Goal: Task Accomplishment & Management: Manage account settings

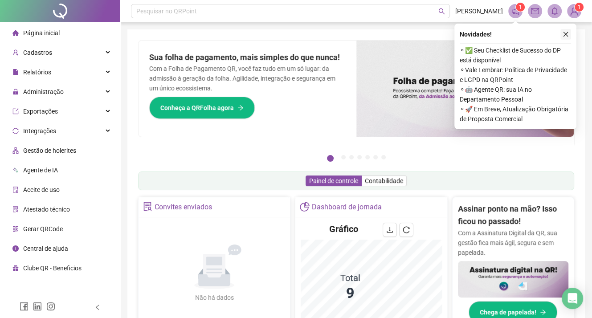
click at [568, 34] on icon "close" at bounding box center [565, 34] width 6 height 6
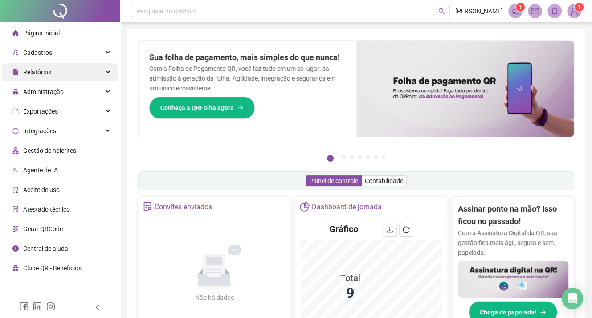
click at [110, 73] on div "Relatórios" at bounding box center [60, 72] width 116 height 18
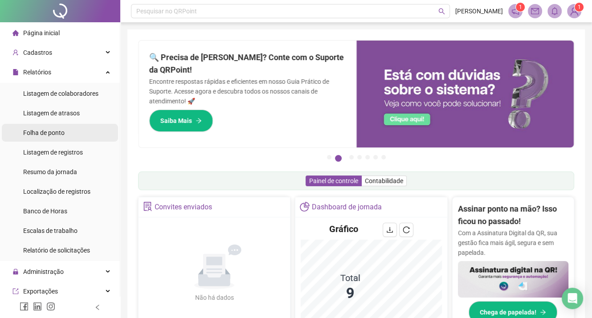
click at [60, 136] on span "Folha de ponto" at bounding box center [43, 132] width 41 height 7
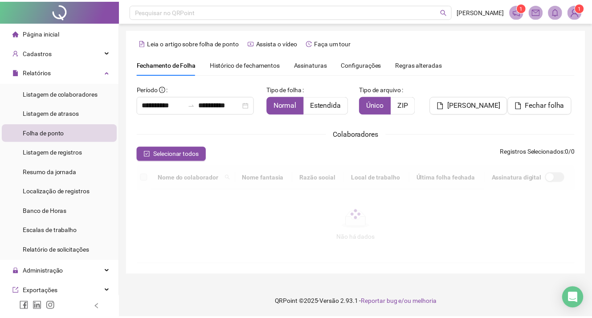
scroll to position [23, 0]
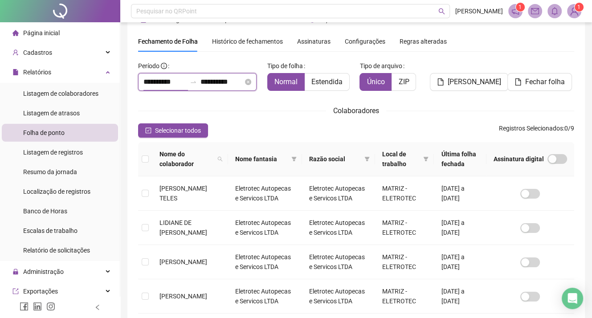
click at [185, 81] on input "**********" at bounding box center [164, 82] width 43 height 11
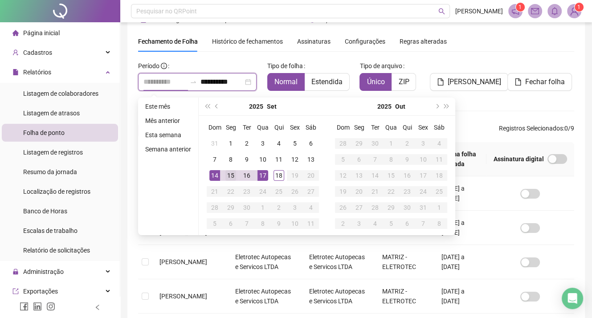
type input "**********"
click at [227, 177] on div "15" at bounding box center [230, 175] width 11 height 11
type input "**********"
click at [276, 172] on div "18" at bounding box center [278, 175] width 11 height 11
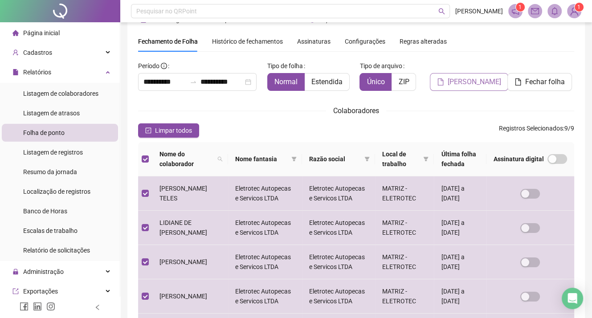
click at [467, 84] on span "[PERSON_NAME]" at bounding box center [473, 82] width 53 height 11
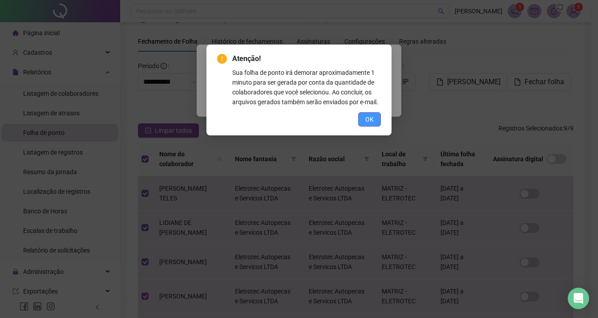
click at [375, 117] on button "OK" at bounding box center [369, 119] width 23 height 14
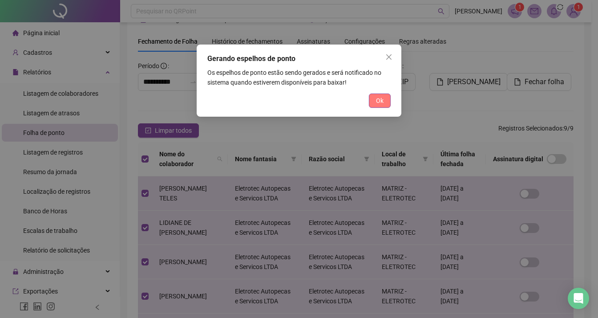
click at [378, 98] on span "Ok" at bounding box center [380, 101] width 8 height 10
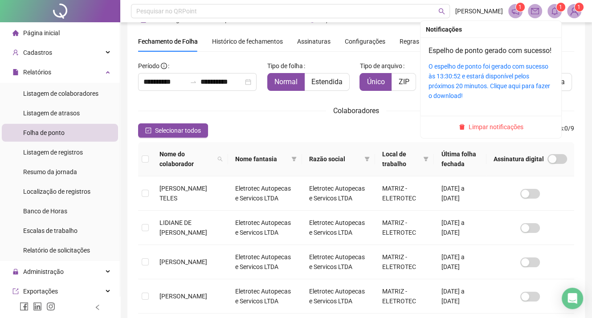
click at [487, 90] on div "O espelho de ponto foi gerado com sucesso às 13:30:52 e estará disponível pelos…" at bounding box center [490, 80] width 125 height 39
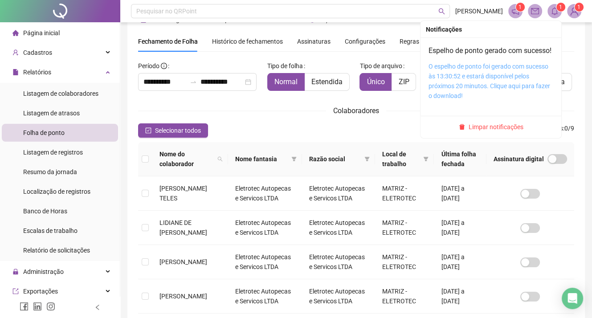
click at [479, 93] on link "O espelho de ponto foi gerado com sucesso às 13:30:52 e estará disponível pelos…" at bounding box center [489, 81] width 122 height 37
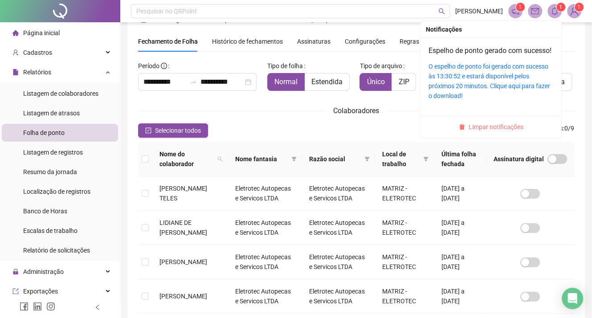
click at [494, 132] on span "Limpar notificações" at bounding box center [495, 127] width 55 height 10
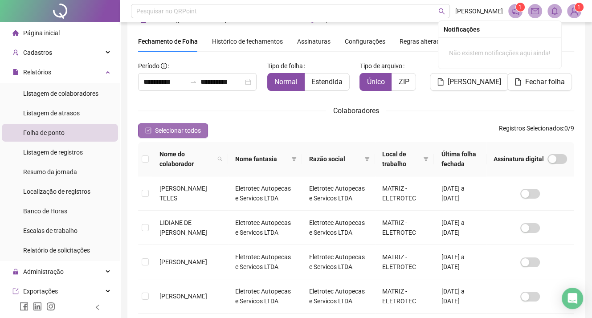
click at [166, 127] on span "Selecionar todos" at bounding box center [178, 131] width 46 height 10
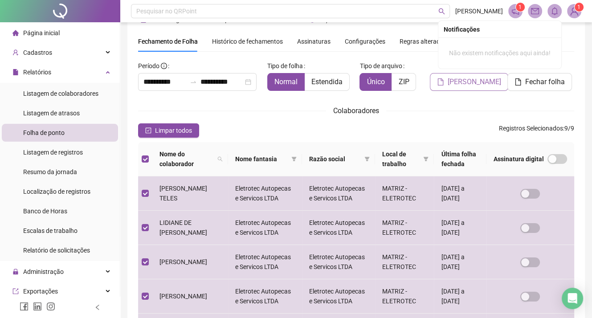
click at [484, 81] on span "[PERSON_NAME]" at bounding box center [473, 82] width 53 height 11
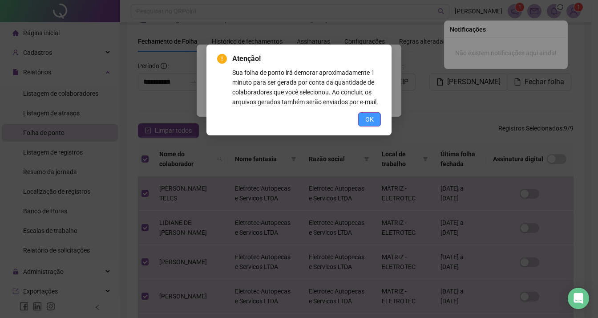
click at [369, 122] on span "OK" at bounding box center [369, 119] width 8 height 10
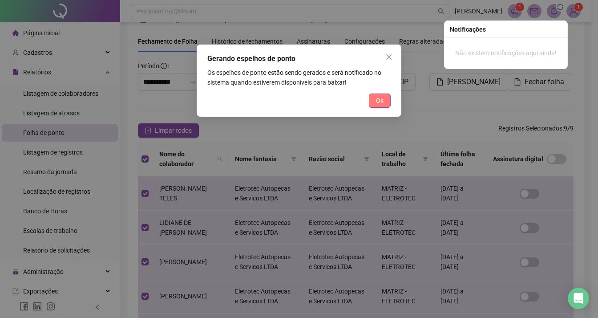
click at [385, 97] on button "Ok" at bounding box center [380, 100] width 22 height 14
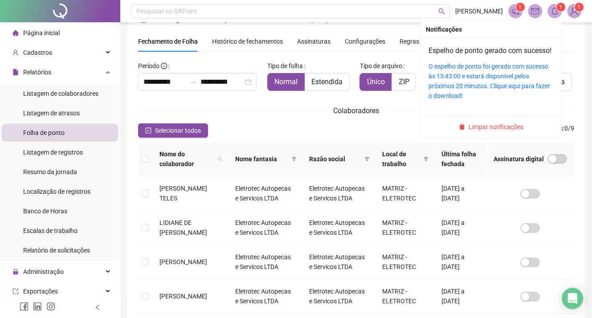
click at [491, 81] on div "O espelho de ponto foi gerado com sucesso às 13:43:00 e estará disponível pelos…" at bounding box center [490, 80] width 125 height 39
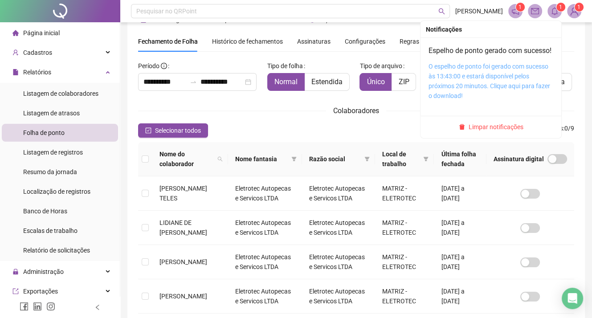
click at [473, 82] on link "O espelho de ponto foi gerado com sucesso às 13:43:00 e estará disponível pelos…" at bounding box center [489, 81] width 122 height 37
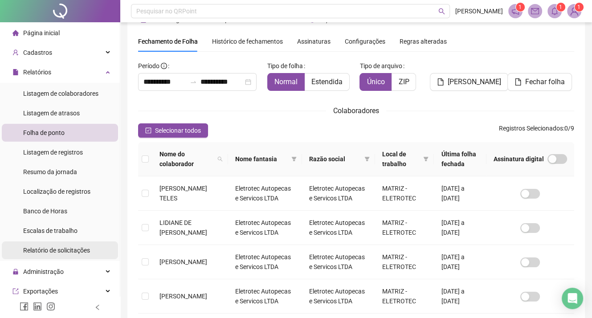
scroll to position [45, 0]
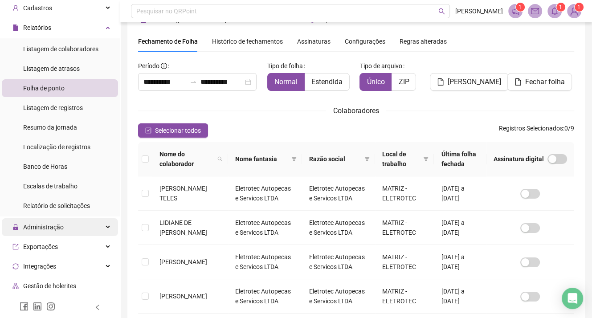
click at [99, 225] on div "Administração" at bounding box center [60, 227] width 116 height 18
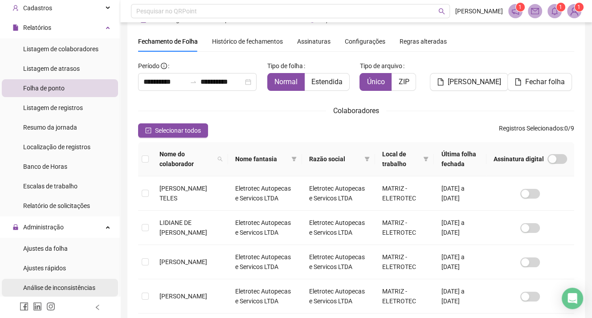
scroll to position [89, 0]
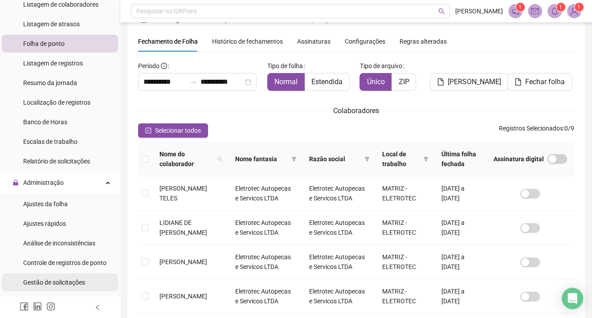
click at [78, 282] on span "Gestão de solicitações" at bounding box center [54, 282] width 62 height 7
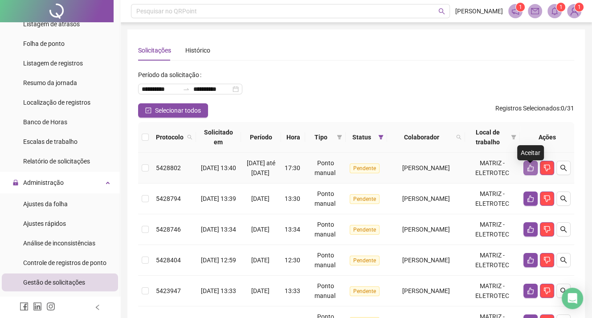
click at [531, 171] on icon "like" at bounding box center [530, 167] width 7 height 7
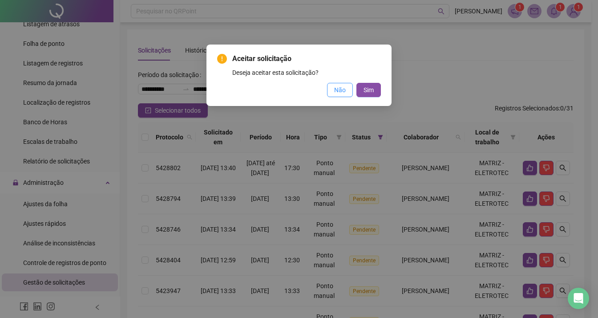
click at [344, 93] on span "Não" at bounding box center [340, 90] width 12 height 10
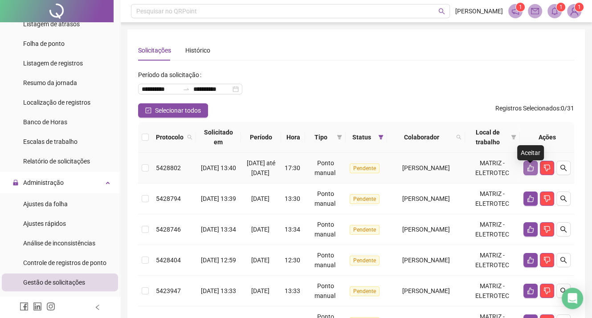
click at [528, 171] on icon "like" at bounding box center [530, 168] width 6 height 7
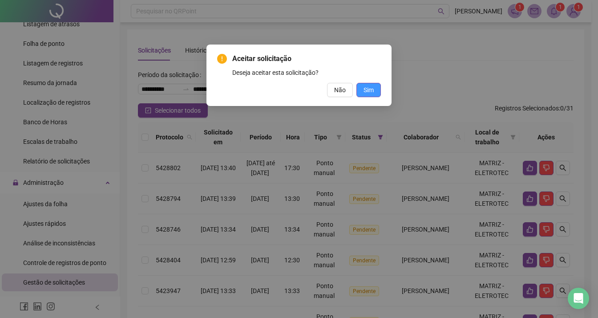
click at [368, 89] on span "Sim" at bounding box center [369, 90] width 10 height 10
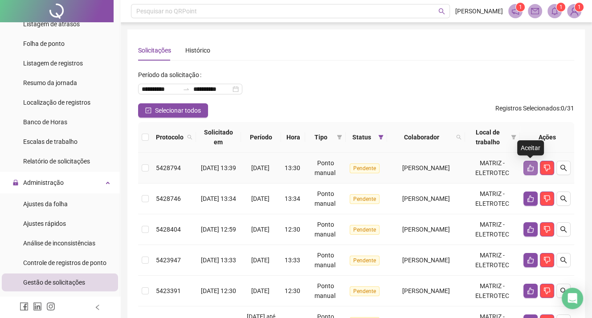
click at [531, 167] on icon "like" at bounding box center [530, 167] width 7 height 7
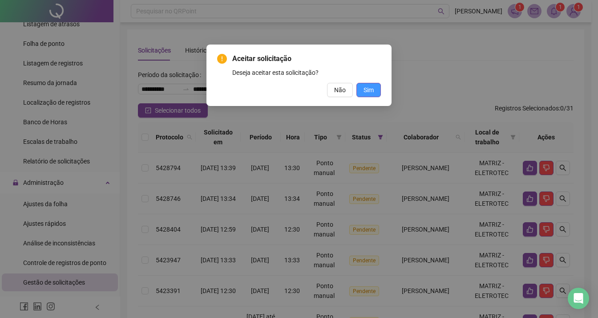
click at [371, 89] on span "Sim" at bounding box center [369, 90] width 10 height 10
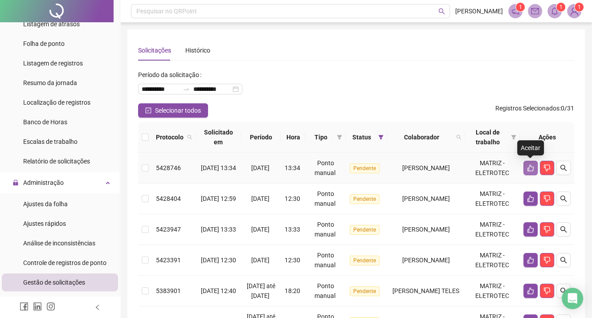
click at [529, 171] on icon "like" at bounding box center [530, 167] width 7 height 7
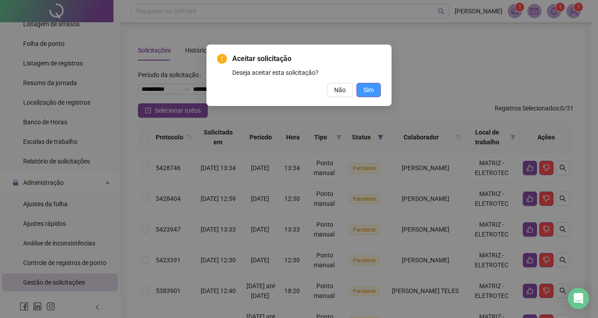
click at [370, 90] on span "Sim" at bounding box center [369, 90] width 10 height 10
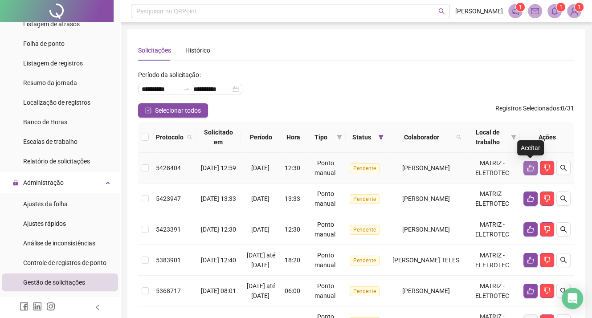
click at [529, 165] on icon "like" at bounding box center [530, 168] width 6 height 7
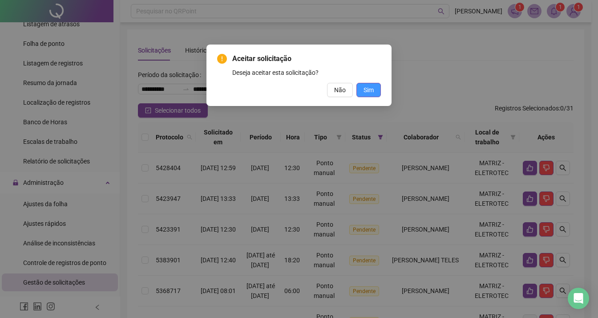
click at [374, 89] on span "Sim" at bounding box center [369, 90] width 10 height 10
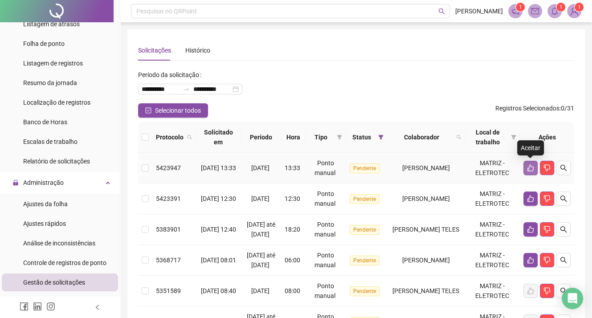
click at [529, 168] on icon "like" at bounding box center [530, 167] width 7 height 7
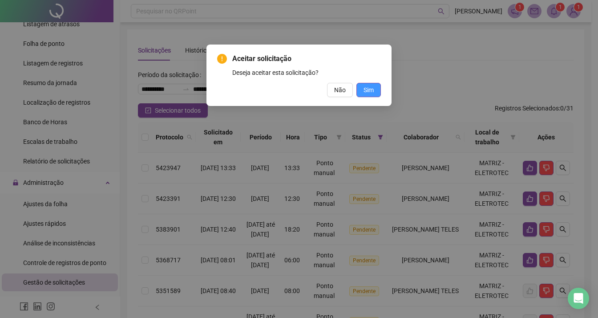
click at [371, 89] on span "Sim" at bounding box center [369, 90] width 10 height 10
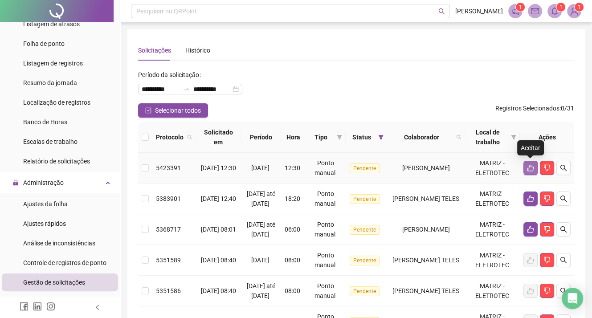
click at [530, 169] on icon "like" at bounding box center [530, 167] width 7 height 7
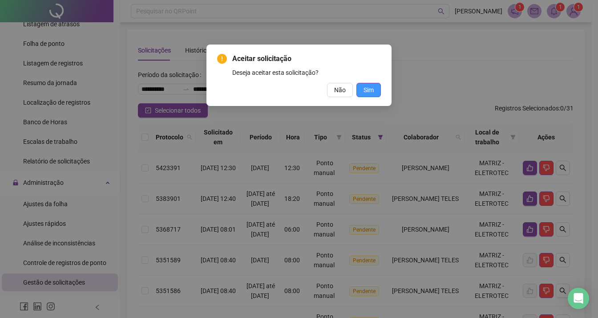
click at [372, 89] on span "Sim" at bounding box center [369, 90] width 10 height 10
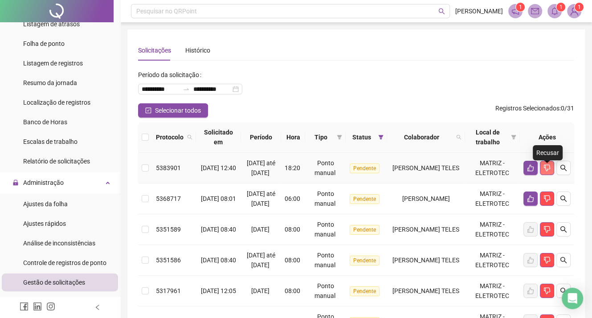
click at [547, 171] on icon "dislike" at bounding box center [546, 167] width 7 height 7
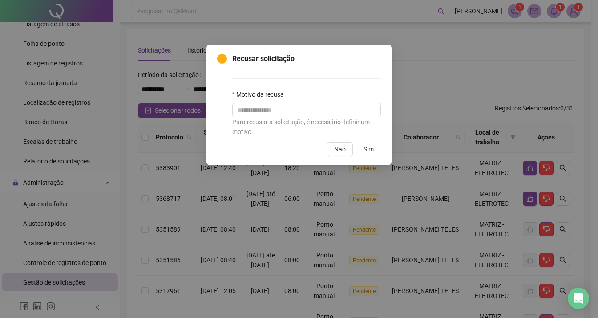
click at [439, 67] on div "Recusar solicitação Motivo da recusa Para recusar a solicitação, é necessário d…" at bounding box center [299, 159] width 598 height 318
click at [347, 153] on button "Não" at bounding box center [340, 149] width 26 height 14
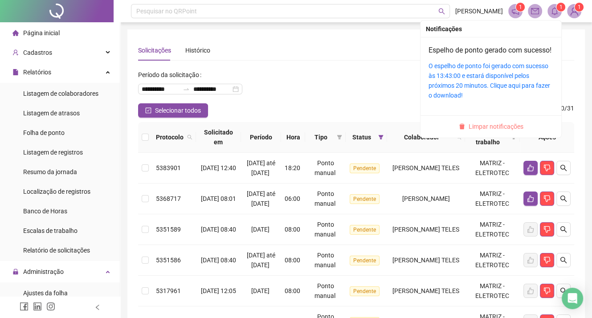
click at [471, 131] on span "Limpar notificações" at bounding box center [495, 127] width 55 height 10
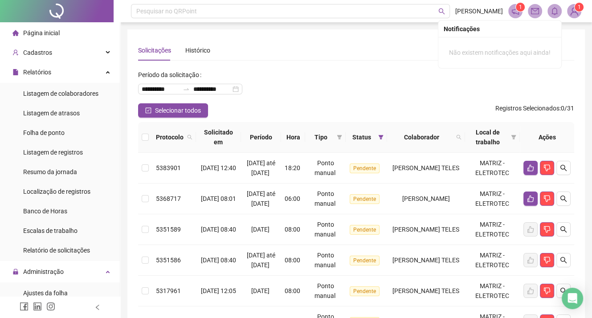
click at [59, 36] on li "Página inicial" at bounding box center [60, 33] width 116 height 18
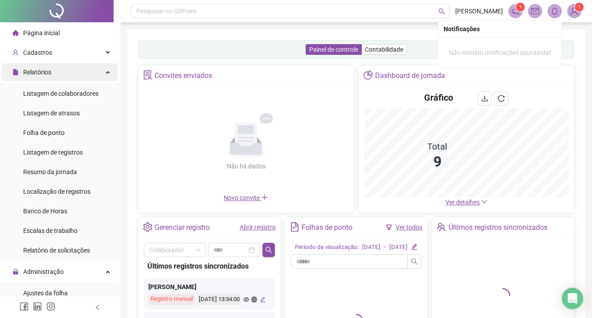
click at [37, 75] on span "Relatórios" at bounding box center [37, 72] width 28 height 7
